Goal: Information Seeking & Learning: Learn about a topic

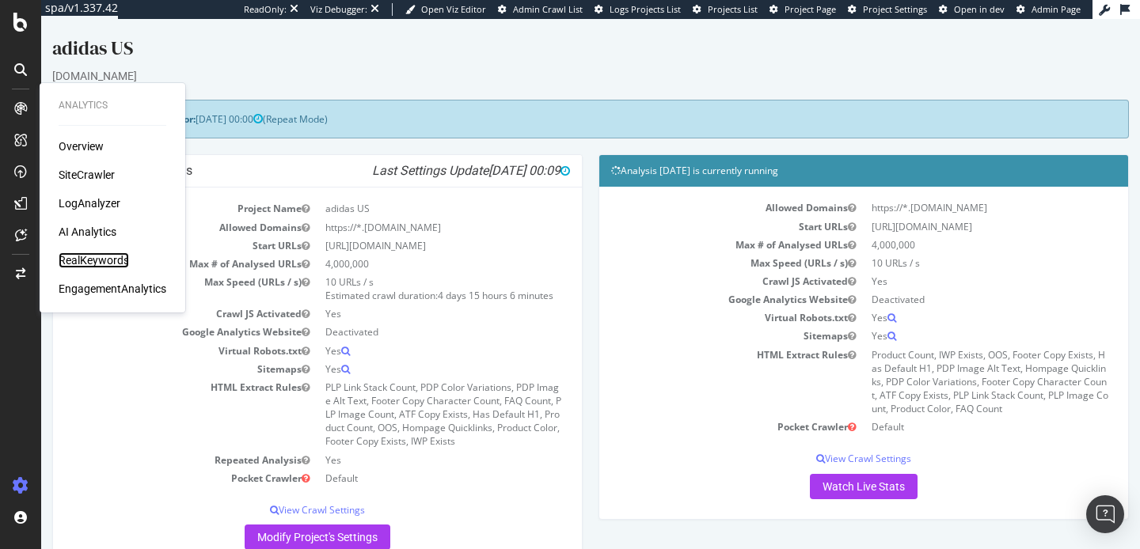
click at [86, 259] on div "RealKeywords" at bounding box center [94, 261] width 70 height 16
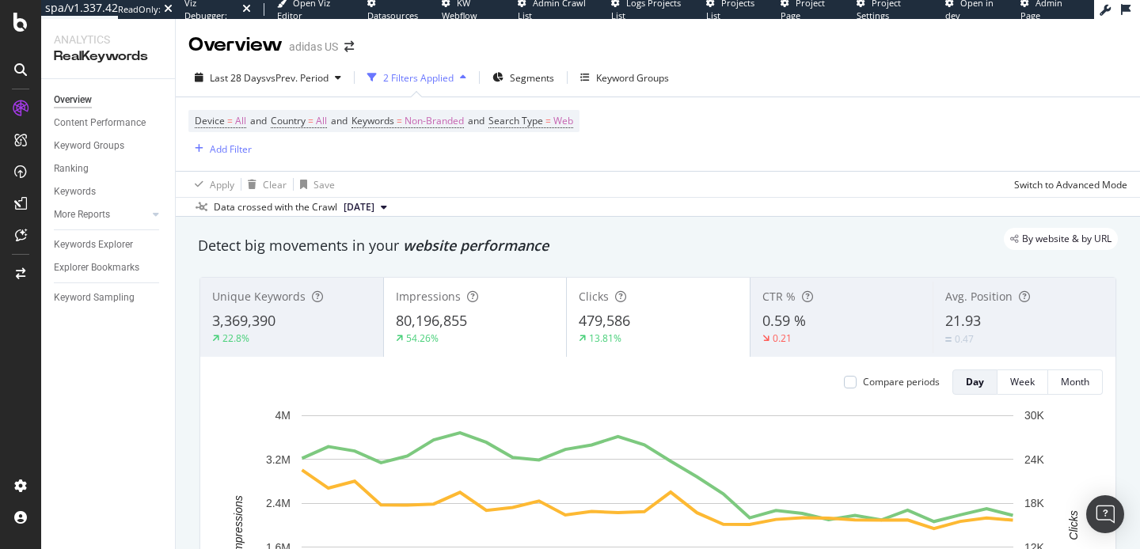
click at [1001, 306] on div "Avg. Position 21.93 0.47" at bounding box center [1024, 317] width 183 height 71
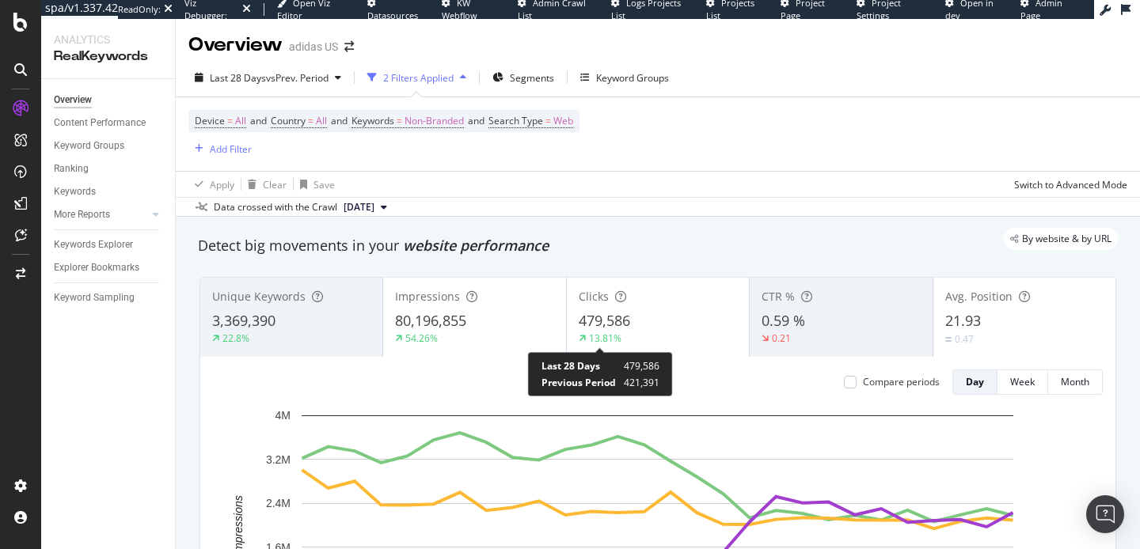
click at [603, 333] on div "13.81%" at bounding box center [605, 338] width 32 height 13
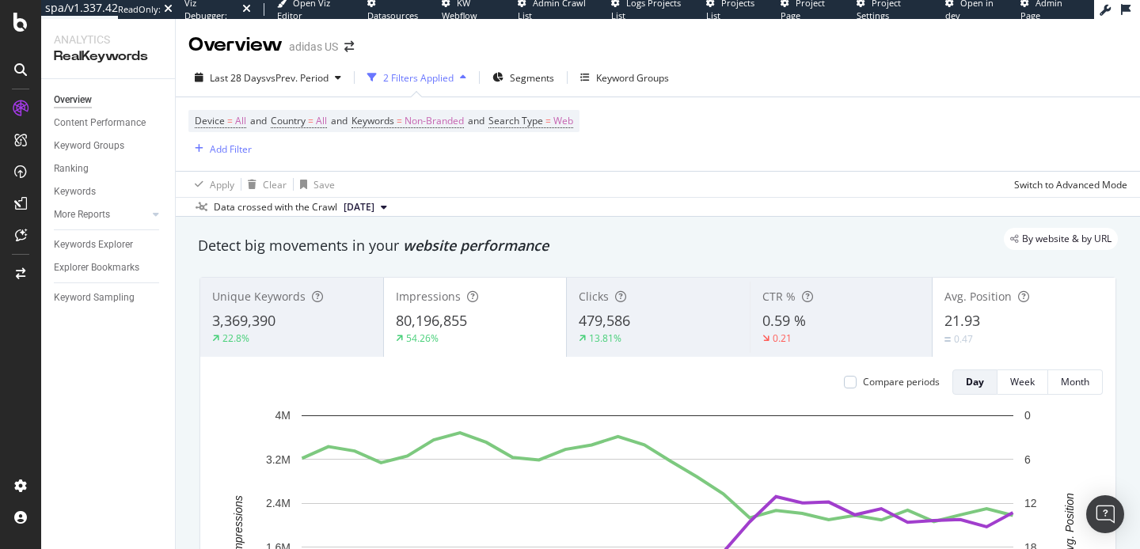
click at [497, 327] on div "80,196,855" at bounding box center [475, 321] width 159 height 21
